Goal: Information Seeking & Learning: Learn about a topic

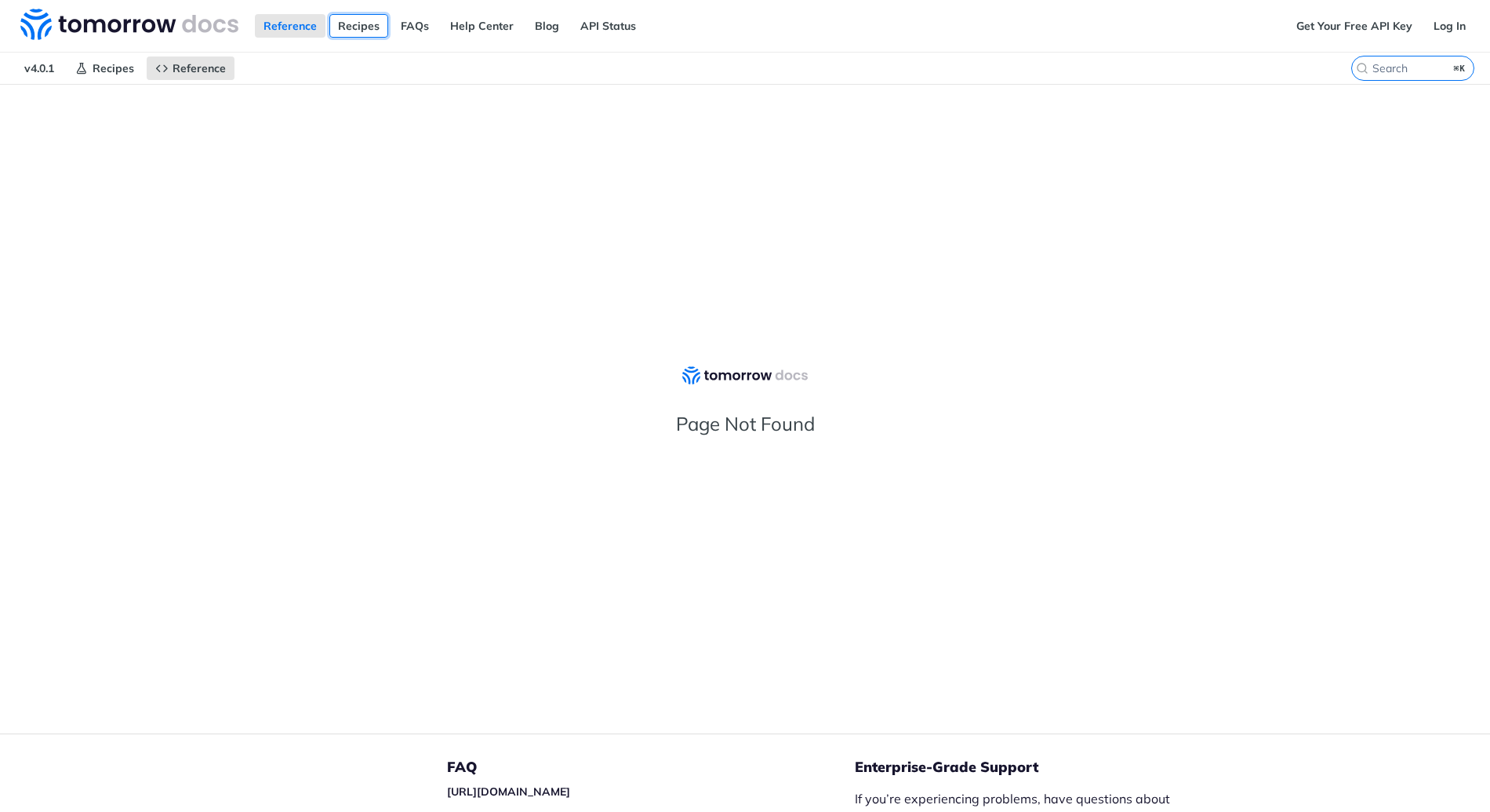
click at [362, 21] on link "Recipes" at bounding box center [358, 25] width 59 height 23
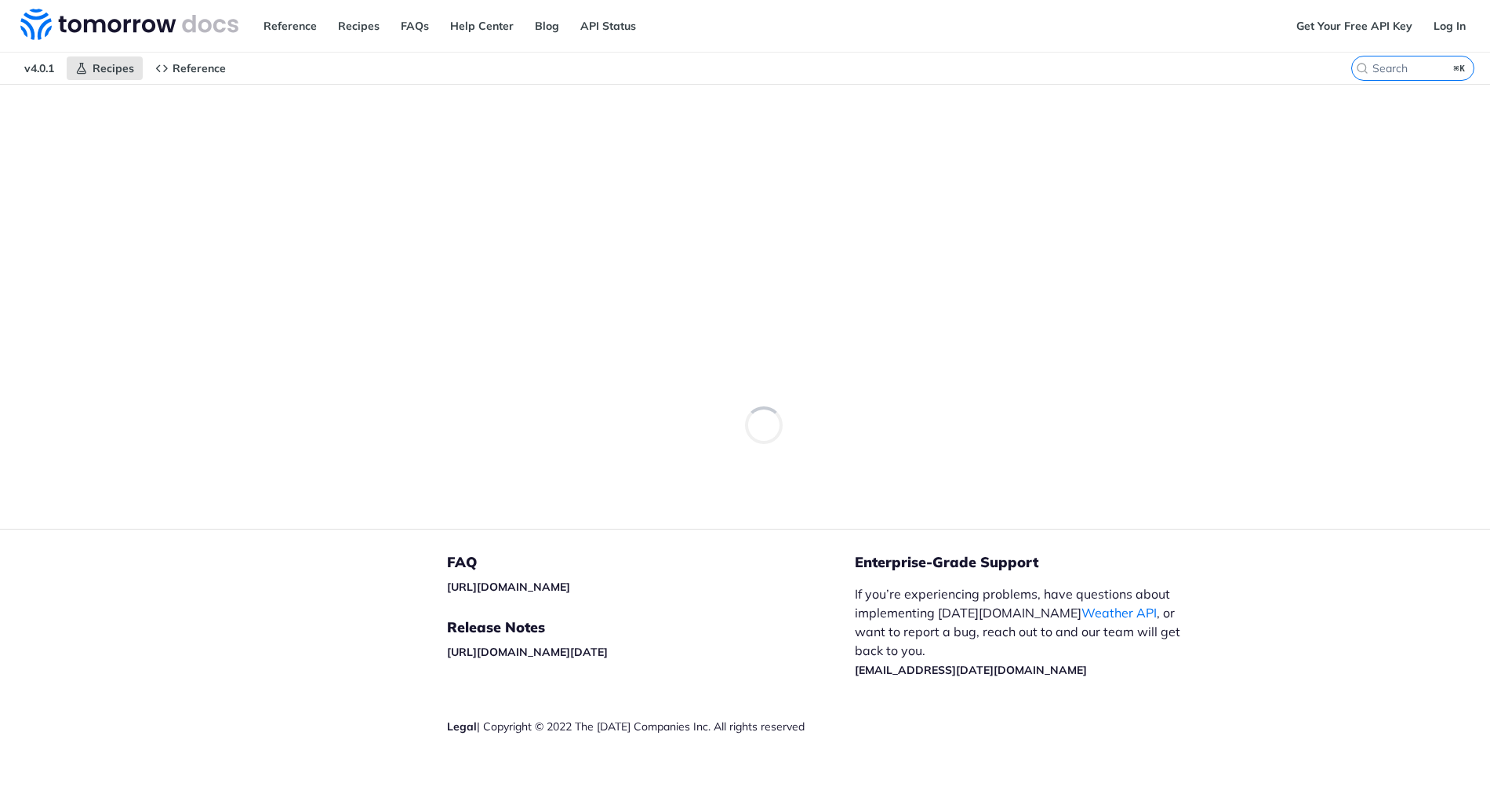
click at [40, 60] on span "v4.0.1" at bounding box center [39, 68] width 47 height 23
click at [213, 67] on span "Reference" at bounding box center [199, 68] width 53 height 14
